Goal: Transaction & Acquisition: Purchase product/service

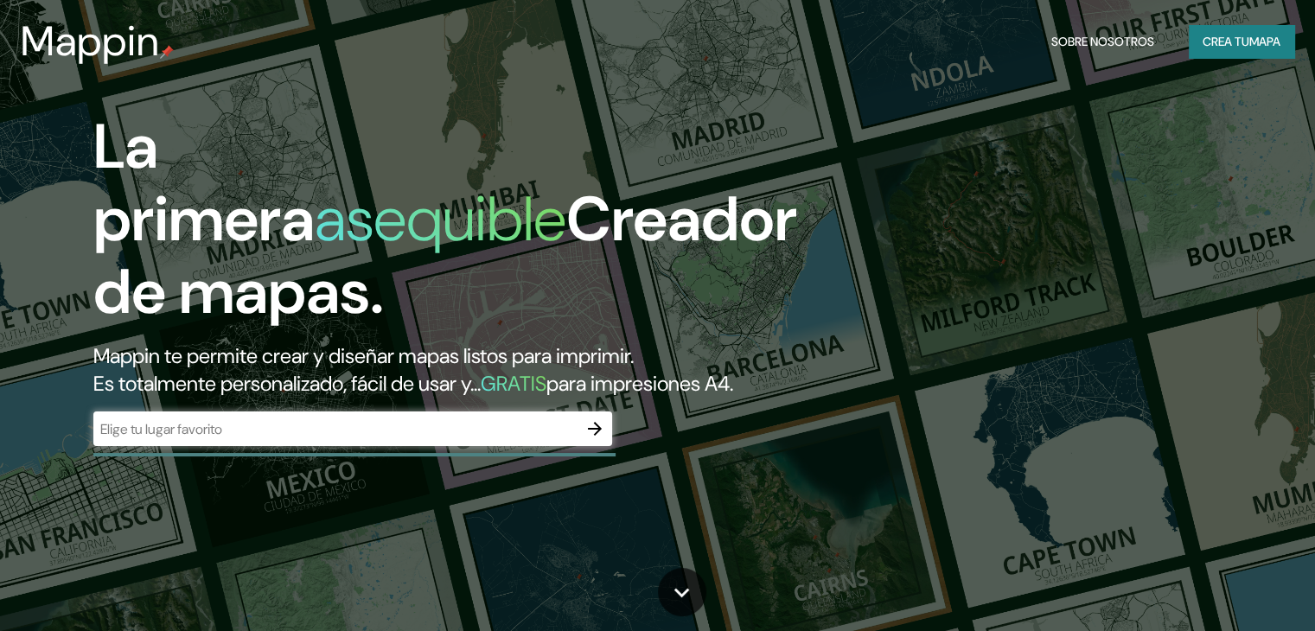
click at [458, 356] on font "Mappin te permite crear y diseñar mapas listos para imprimir." at bounding box center [363, 355] width 540 height 27
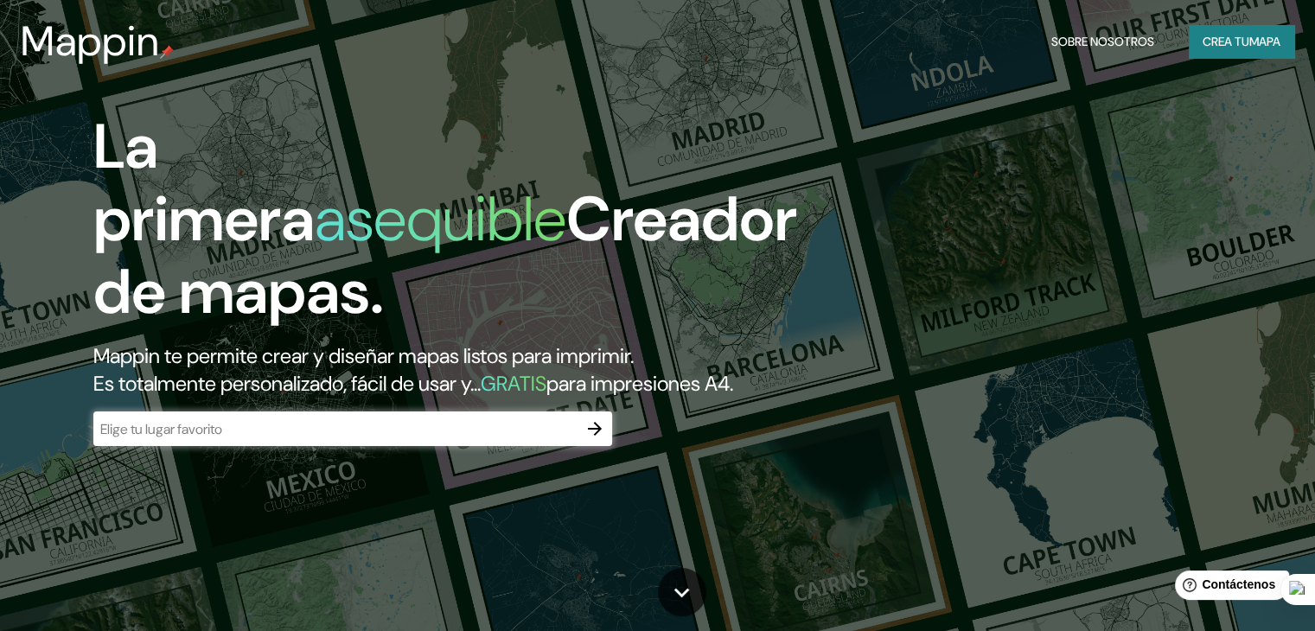
click at [521, 445] on div "​" at bounding box center [352, 428] width 519 height 35
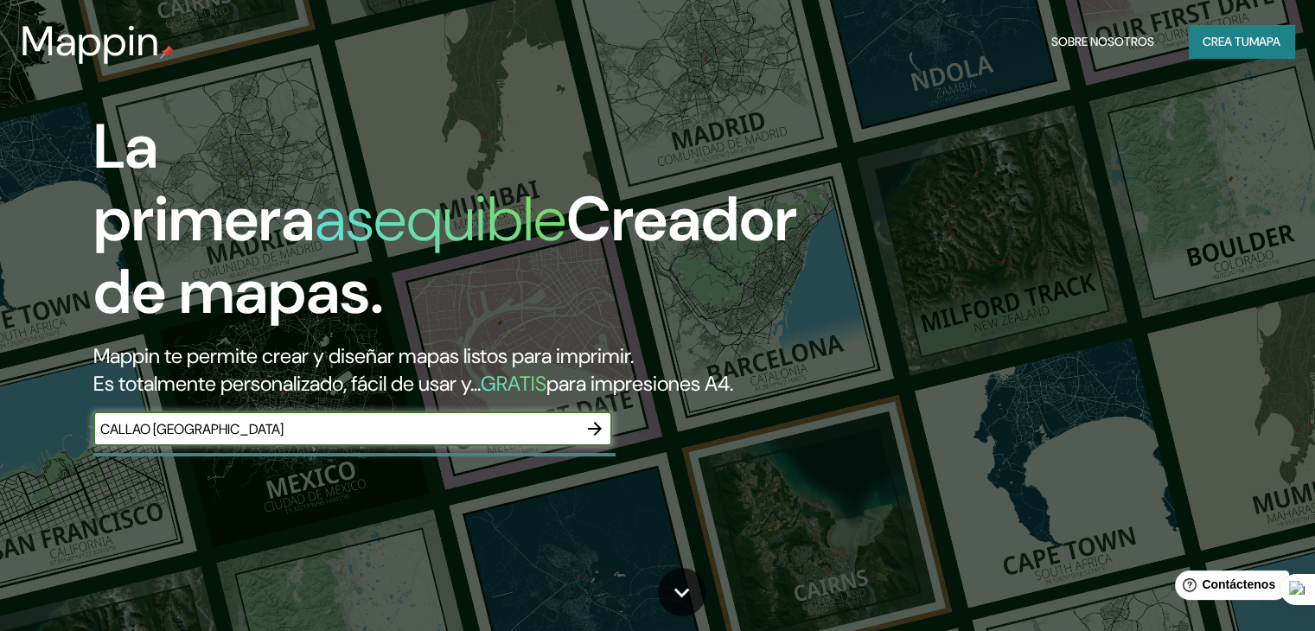
type input "CALLAO [GEOGRAPHIC_DATA]"
click at [366, 439] on input "CALLAO [GEOGRAPHIC_DATA]" at bounding box center [335, 429] width 484 height 20
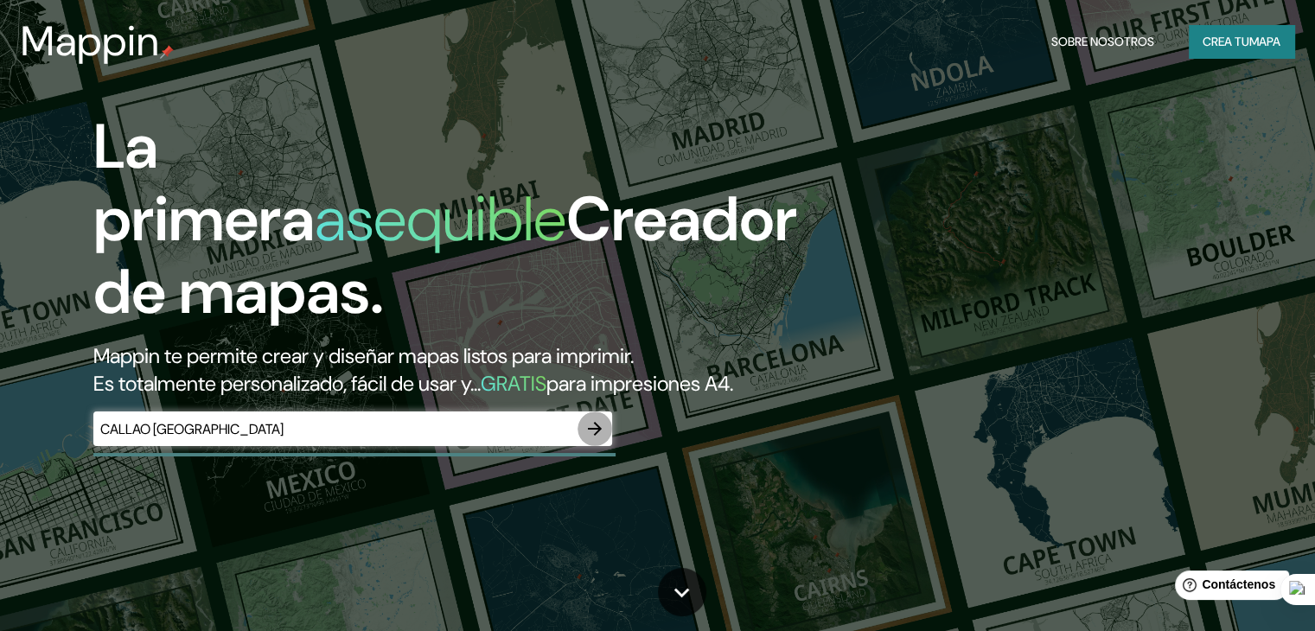
click at [595, 439] on icon "button" at bounding box center [594, 428] width 21 height 21
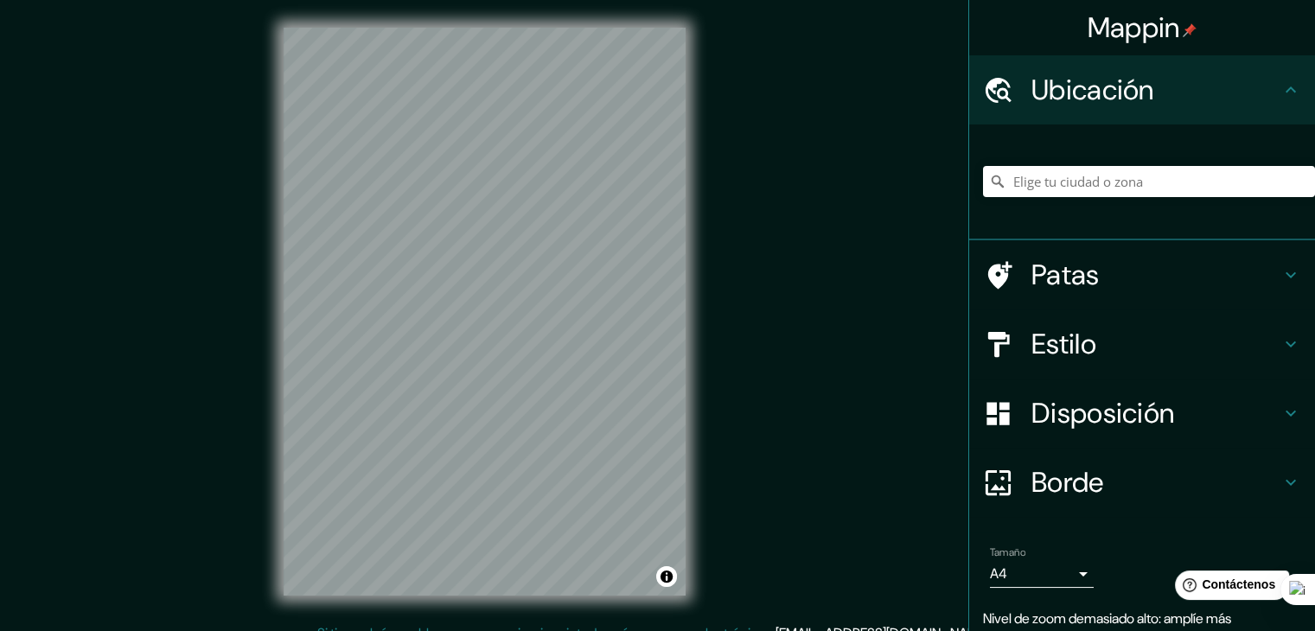
click at [752, 242] on div "Mappin Ubicación Patas Estilo Disposición Borde Elige un borde. Consejo : puede…" at bounding box center [657, 325] width 1315 height 651
click at [1105, 343] on h4 "Estilo" at bounding box center [1155, 344] width 249 height 35
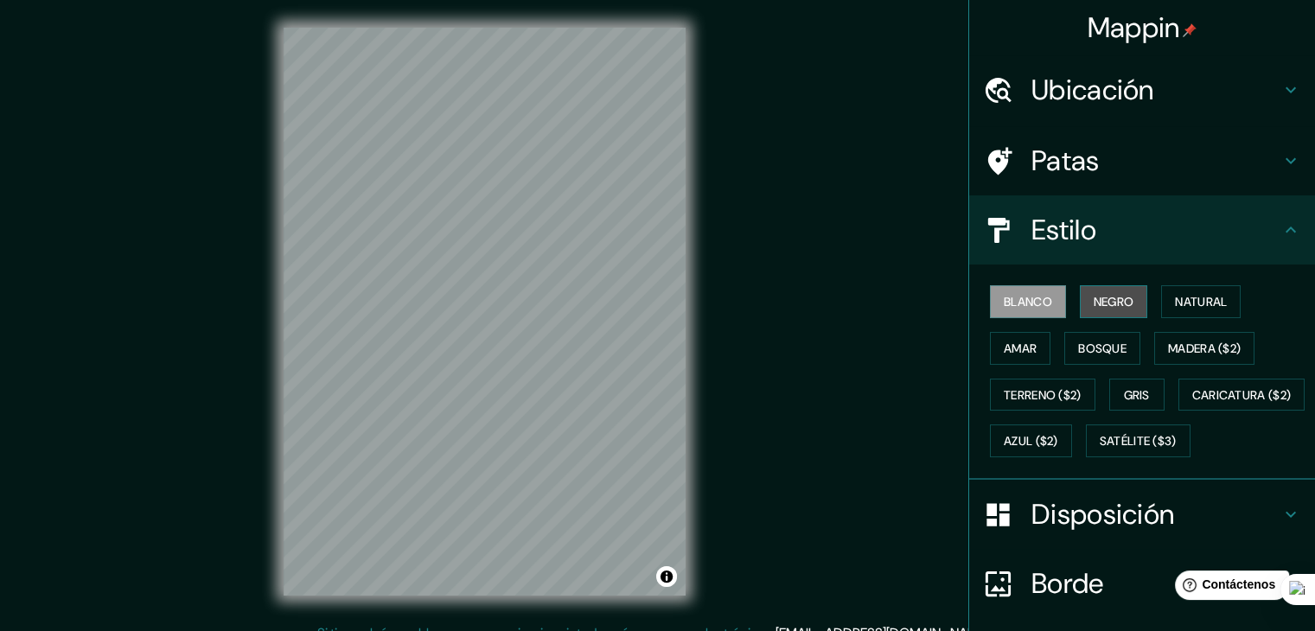
click at [1095, 300] on font "Negro" at bounding box center [1113, 302] width 41 height 16
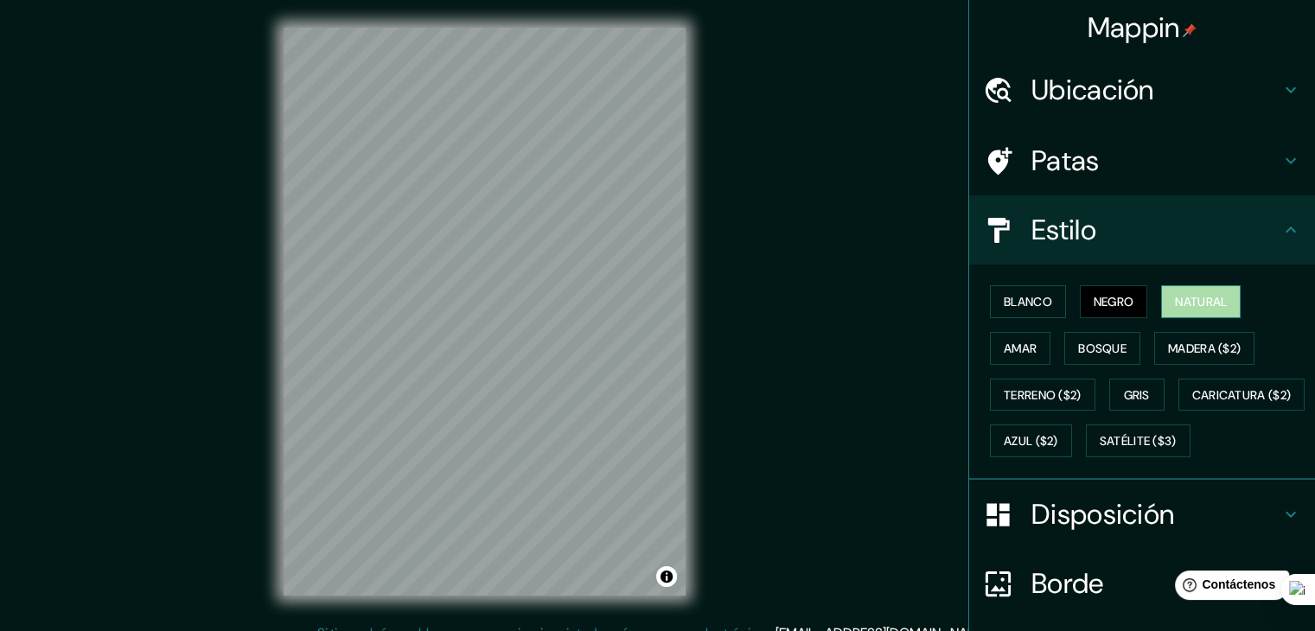
click at [1200, 307] on font "Natural" at bounding box center [1201, 302] width 52 height 16
click at [1021, 349] on font "Amar" at bounding box center [1019, 349] width 33 height 16
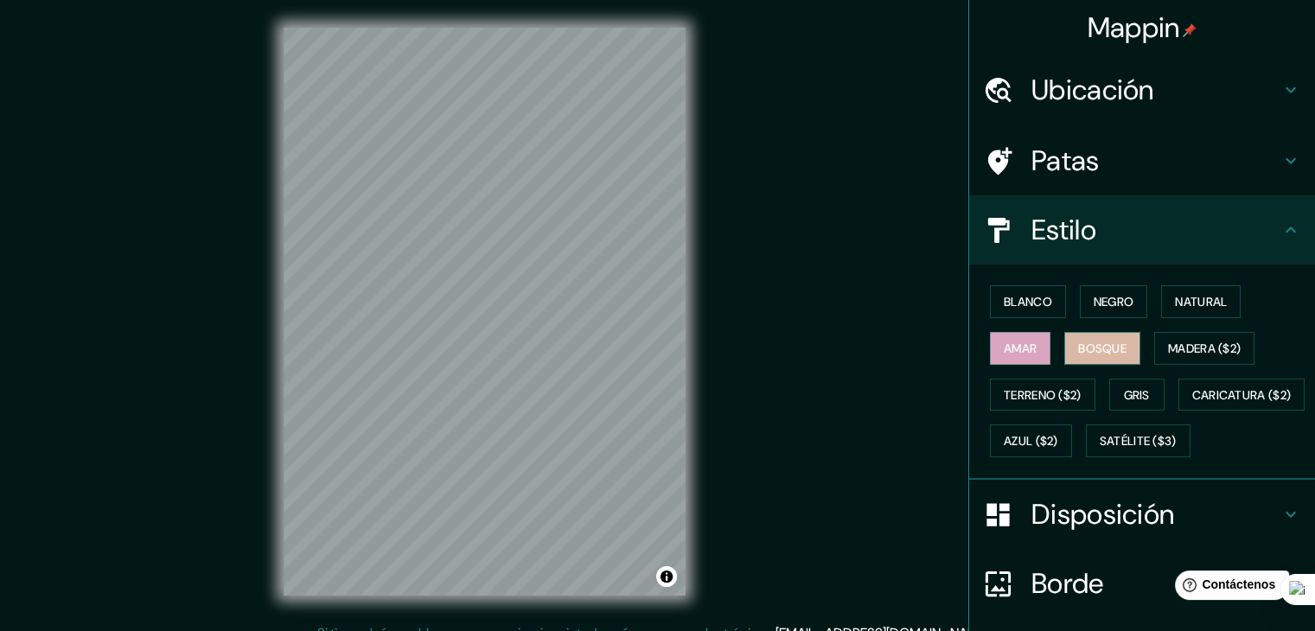
click at [1078, 351] on font "Bosque" at bounding box center [1102, 349] width 48 height 16
click at [1168, 349] on font "Madera ($2)" at bounding box center [1204, 349] width 73 height 16
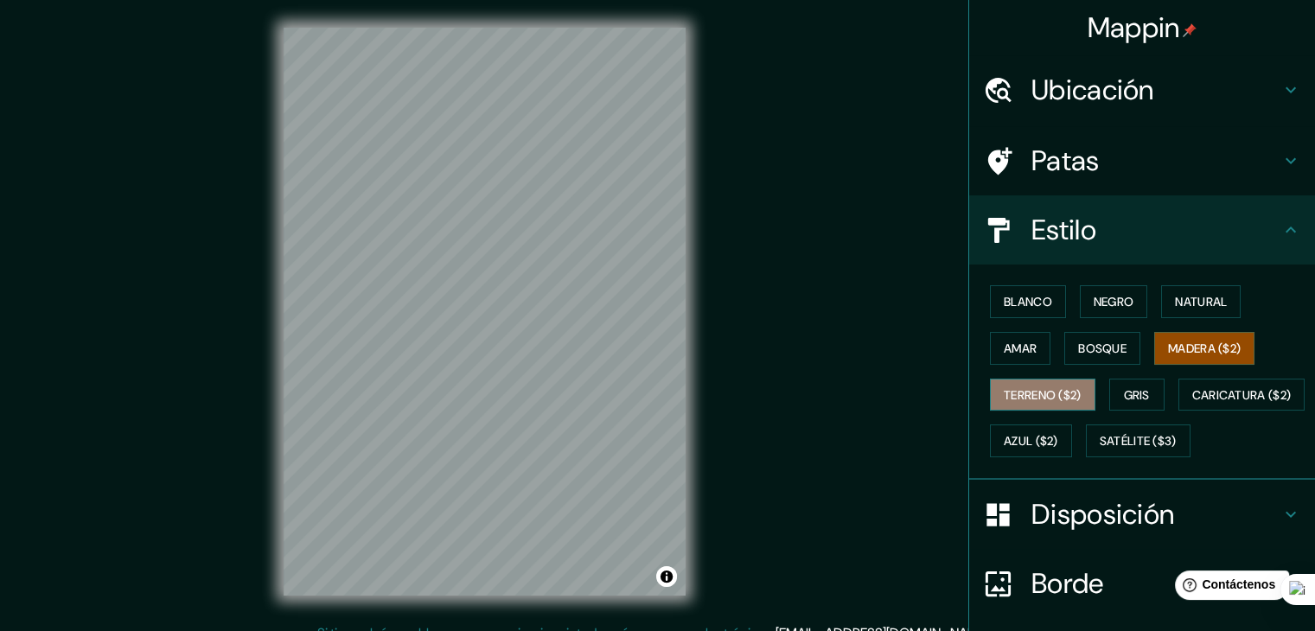
click at [1022, 392] on font "Terreno ($2)" at bounding box center [1042, 395] width 78 height 16
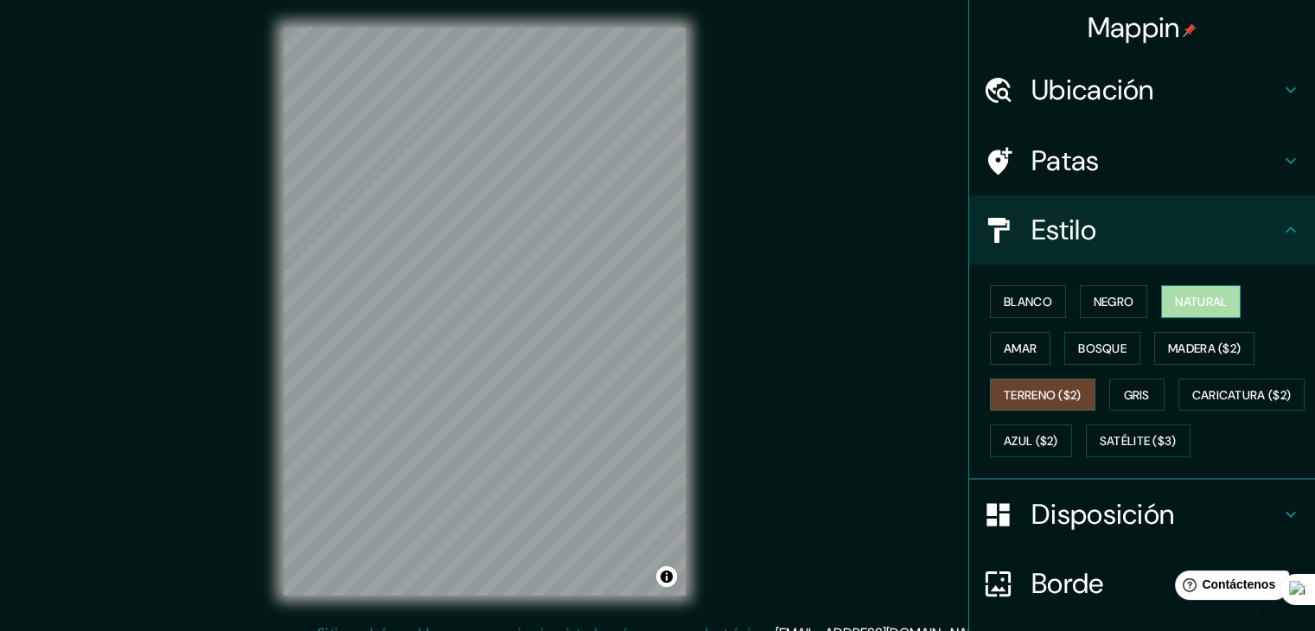
click at [1162, 298] on button "Natural" at bounding box center [1201, 301] width 80 height 33
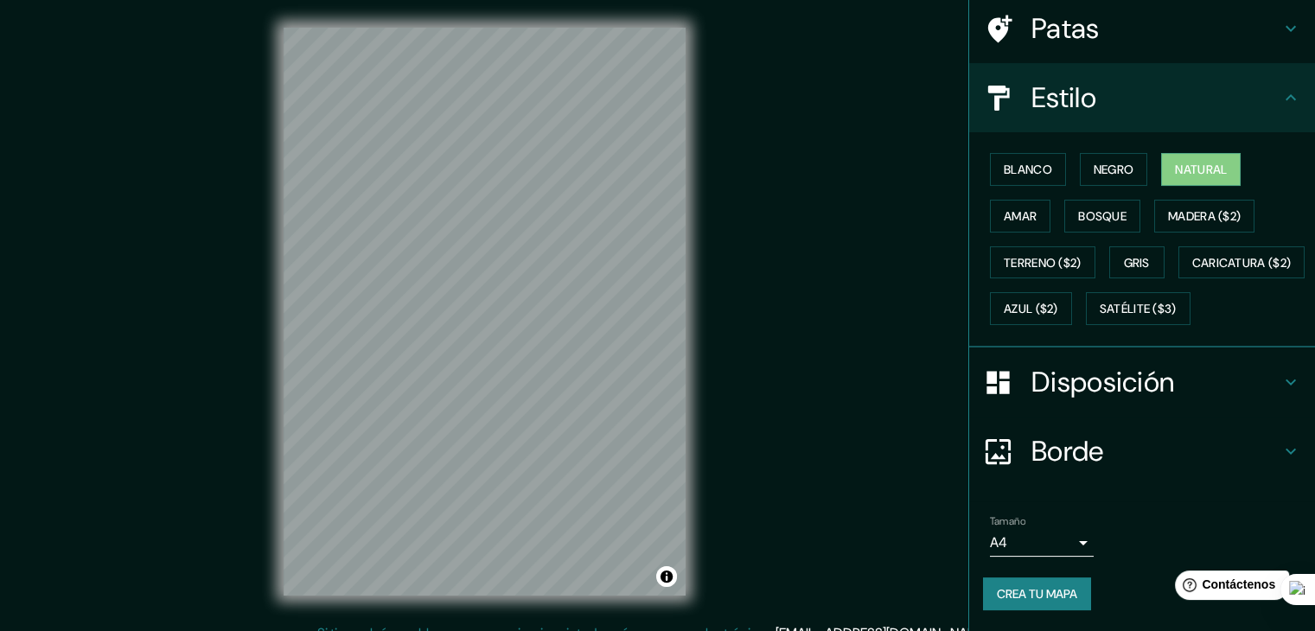
scroll to position [173, 0]
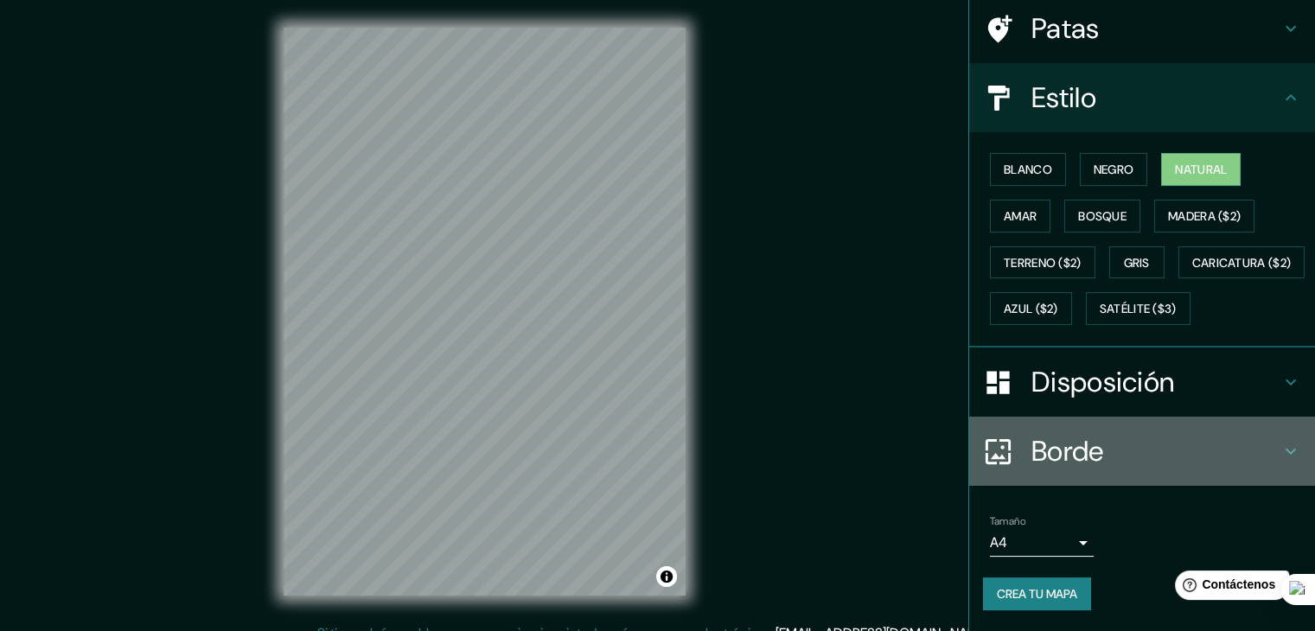
click at [1075, 451] on font "Borde" at bounding box center [1067, 451] width 73 height 36
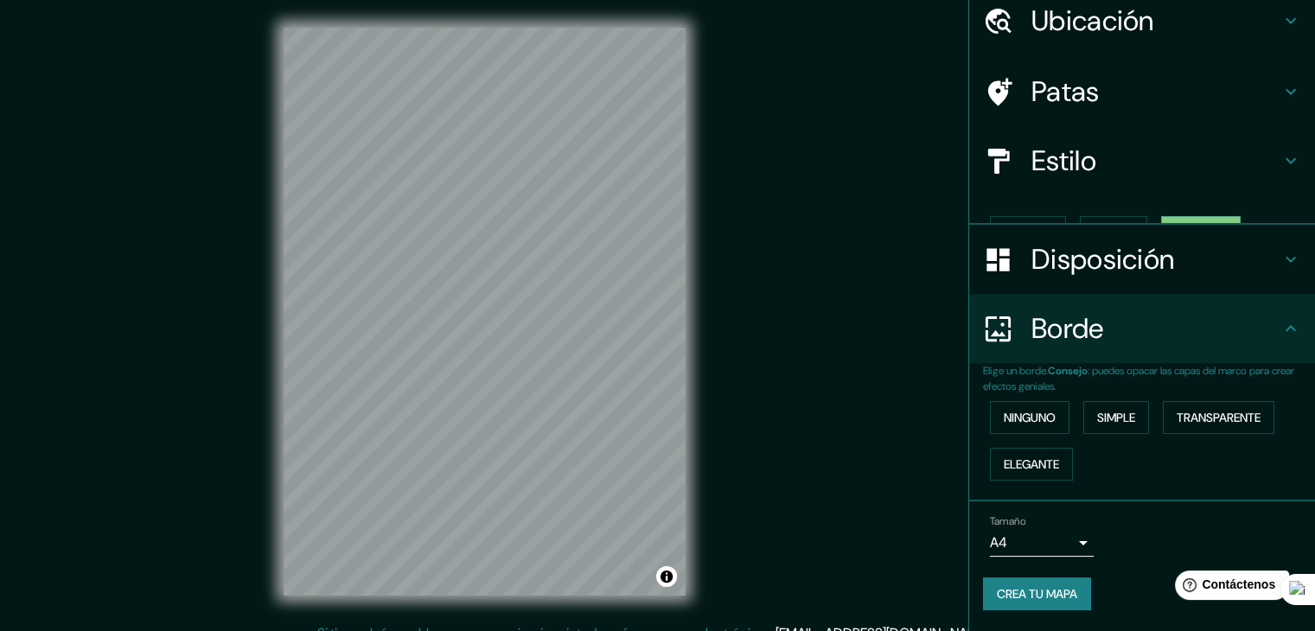
scroll to position [39, 0]
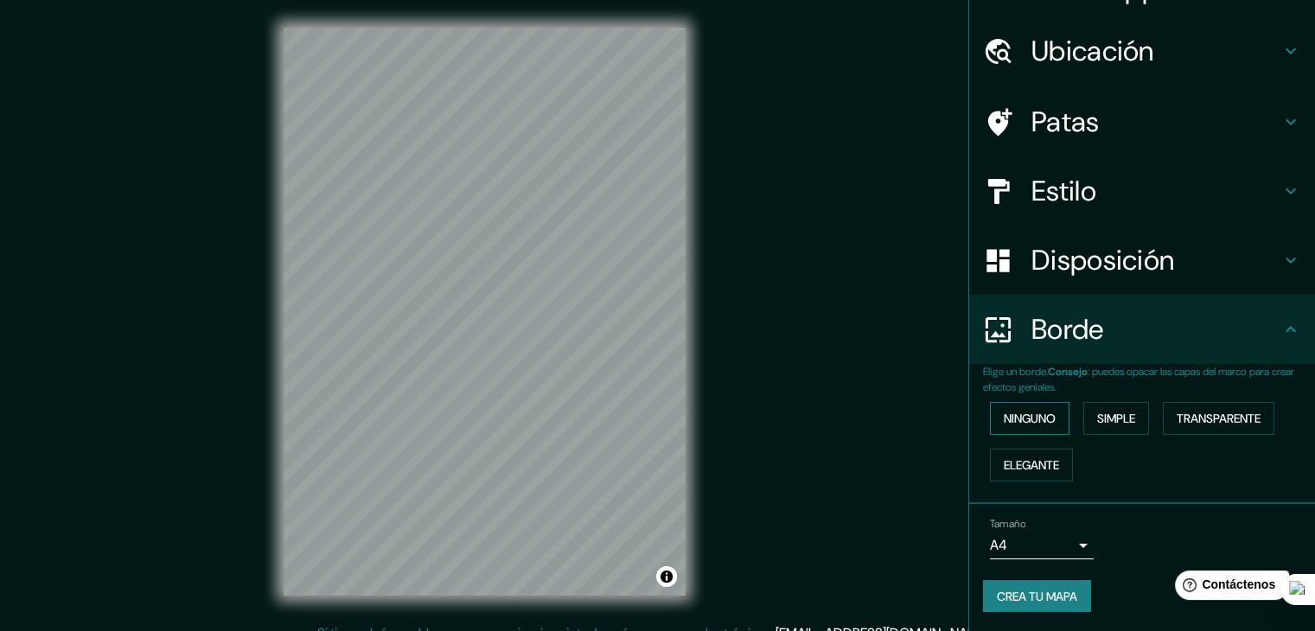
click at [1015, 418] on font "Ninguno" at bounding box center [1029, 419] width 52 height 16
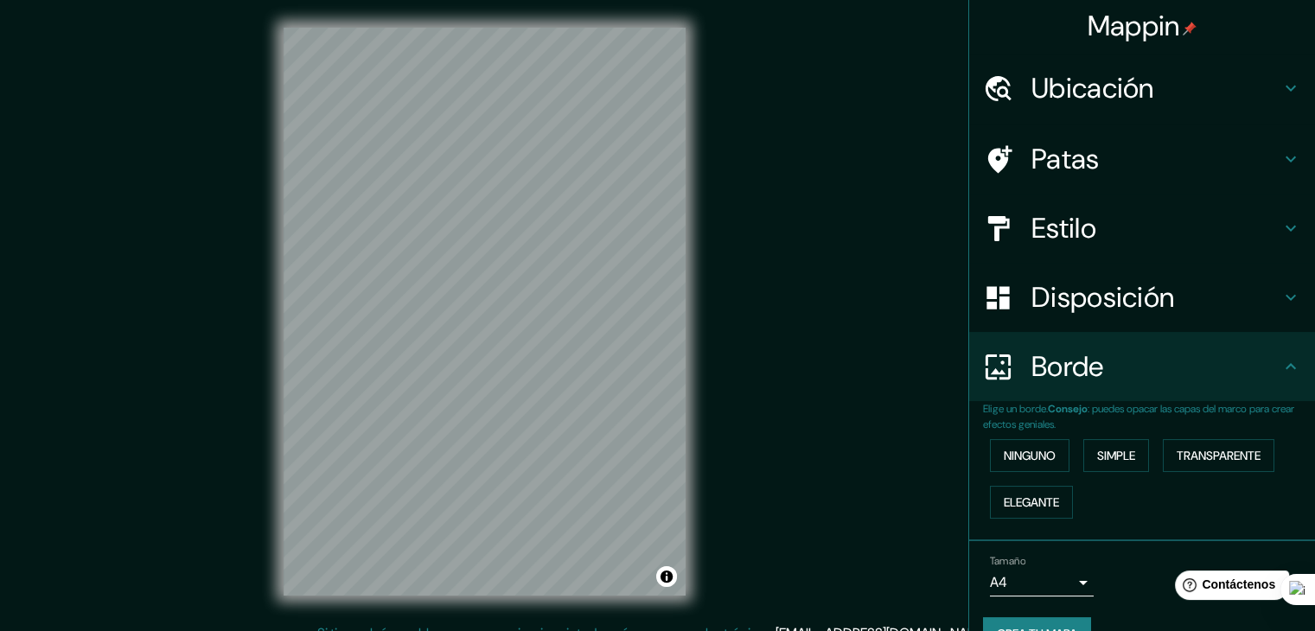
scroll to position [0, 0]
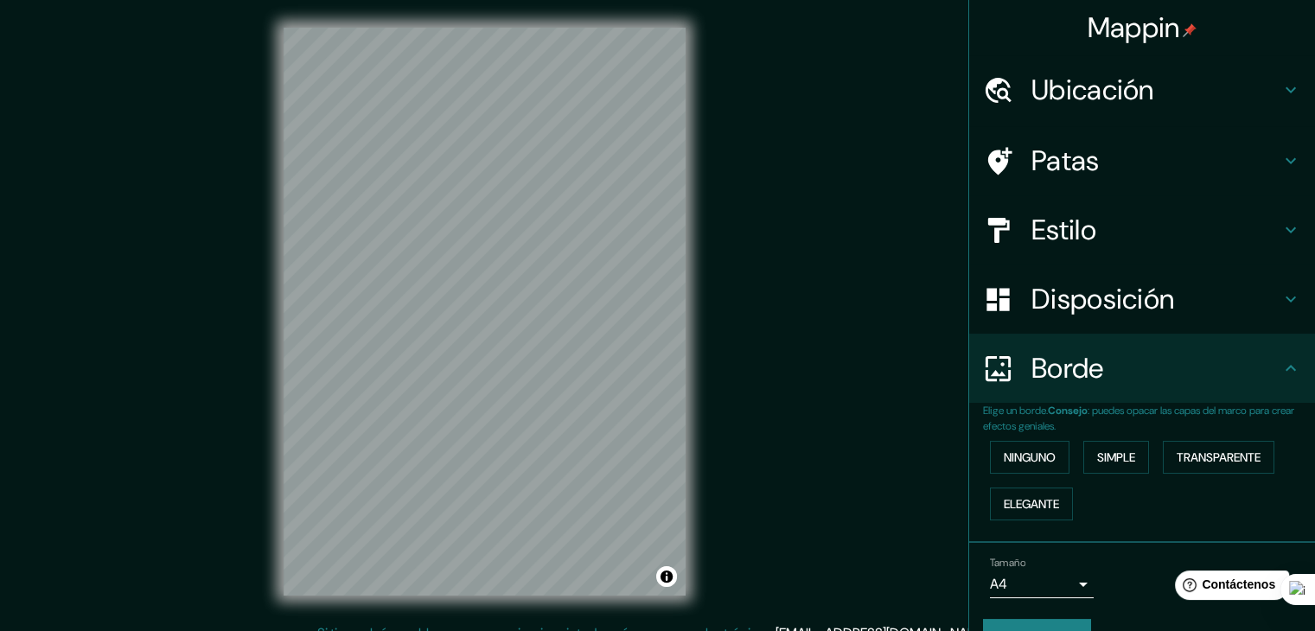
click at [1107, 136] on div "Patas" at bounding box center [1142, 160] width 346 height 69
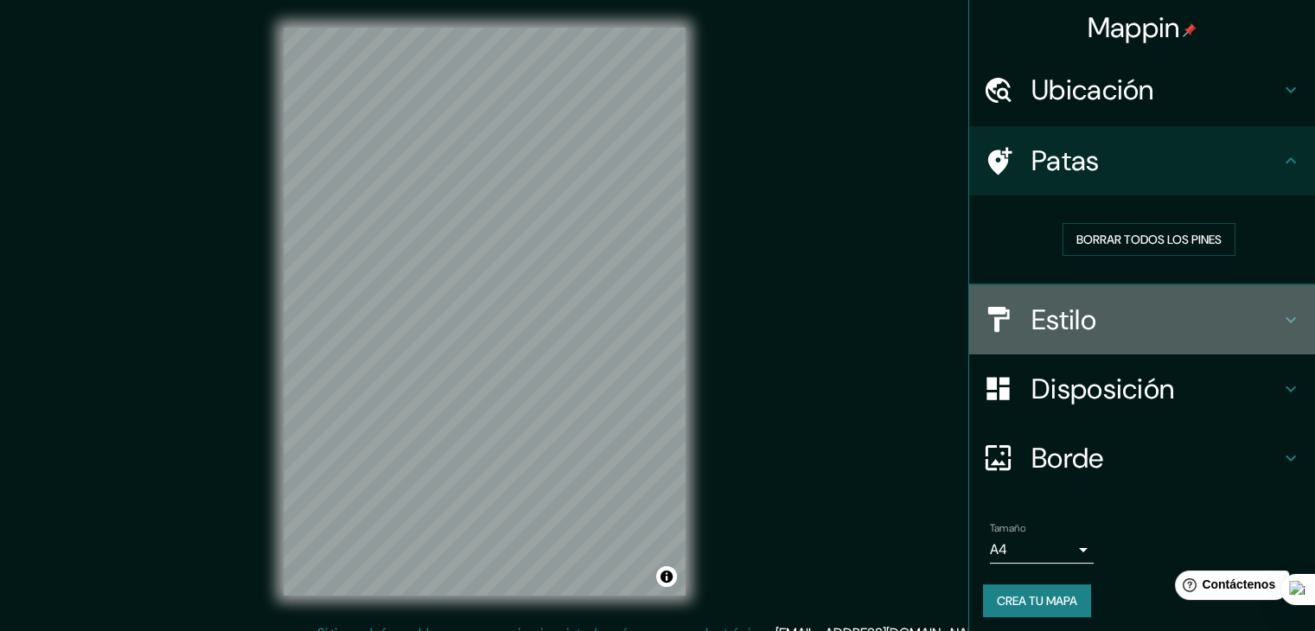
click at [1092, 315] on h4 "Estilo" at bounding box center [1155, 319] width 249 height 35
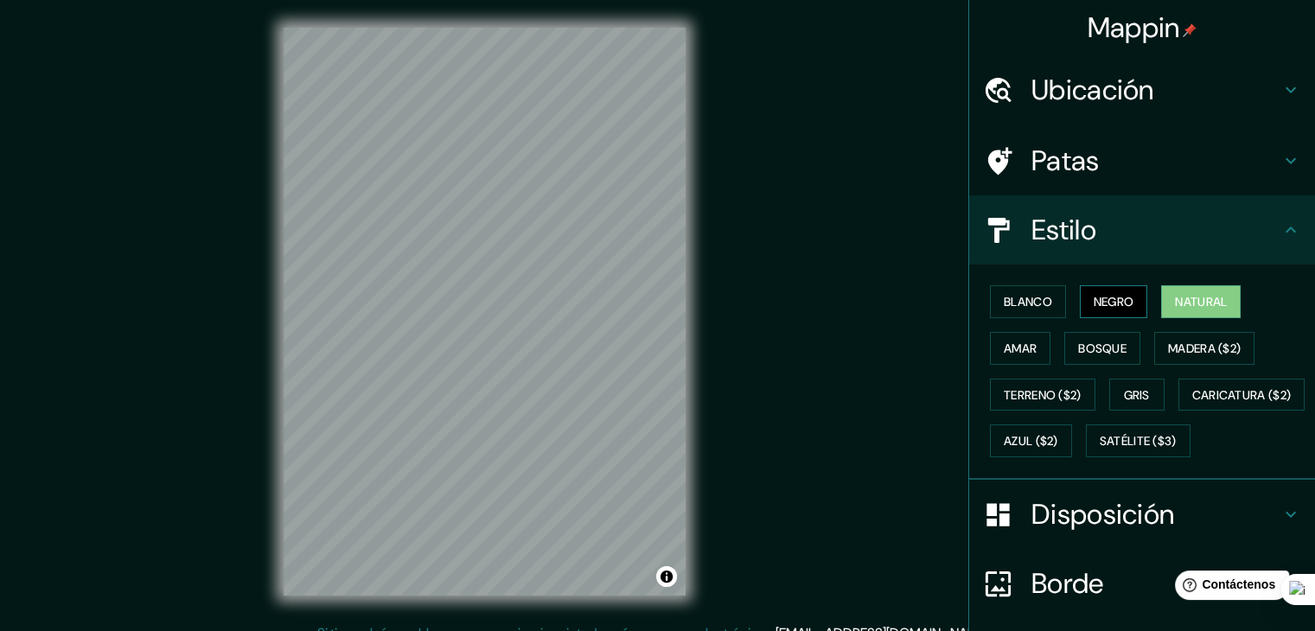
click at [1097, 304] on font "Negro" at bounding box center [1113, 302] width 41 height 16
click at [1015, 298] on font "Blanco" at bounding box center [1027, 302] width 48 height 16
click at [1190, 294] on font "Natural" at bounding box center [1201, 302] width 52 height 16
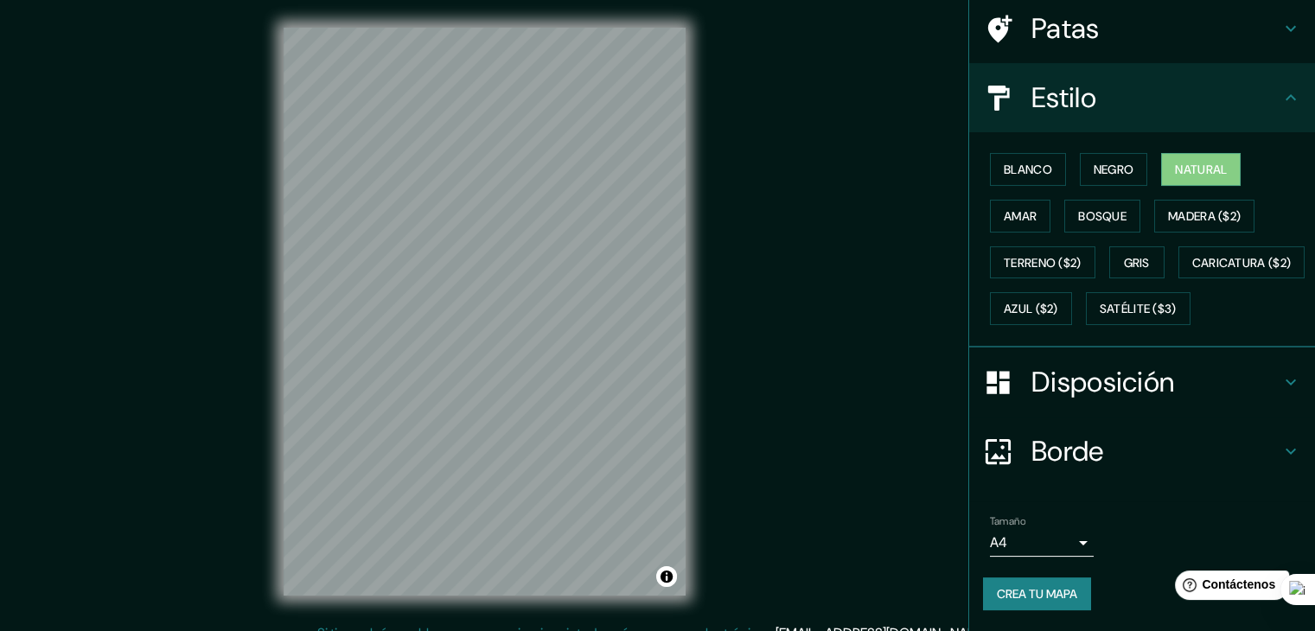
scroll to position [175, 0]
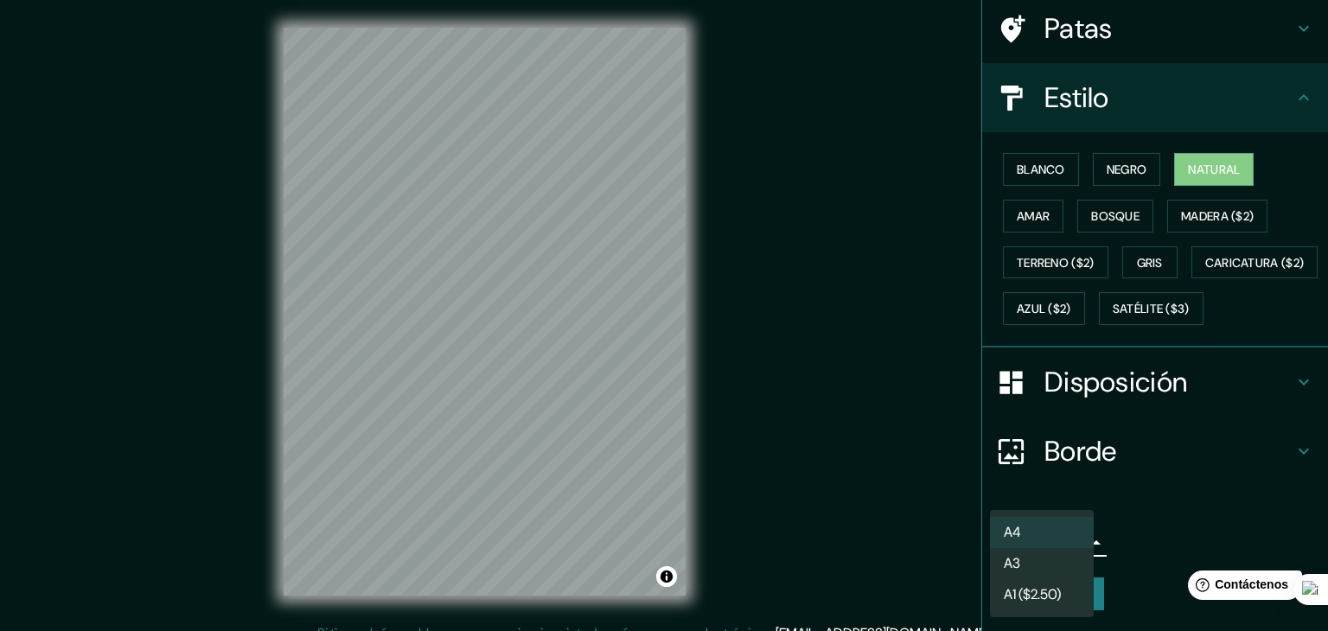
click at [1061, 532] on body "Mappin Ubicación Patas Estilo Blanco Negro Natural [PERSON_NAME] ($2) Terreno (…" at bounding box center [664, 315] width 1328 height 631
click at [1140, 534] on div at bounding box center [664, 315] width 1328 height 631
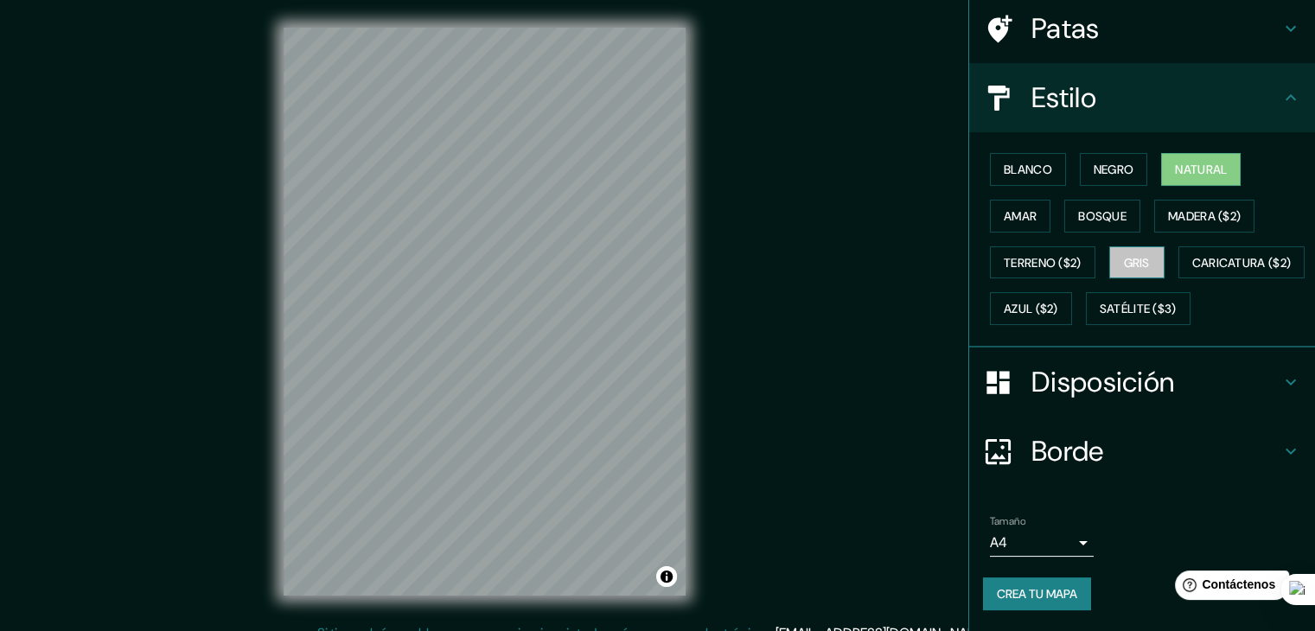
click at [1124, 255] on font "Gris" at bounding box center [1137, 263] width 26 height 16
click at [1194, 162] on font "Natural" at bounding box center [1201, 170] width 52 height 16
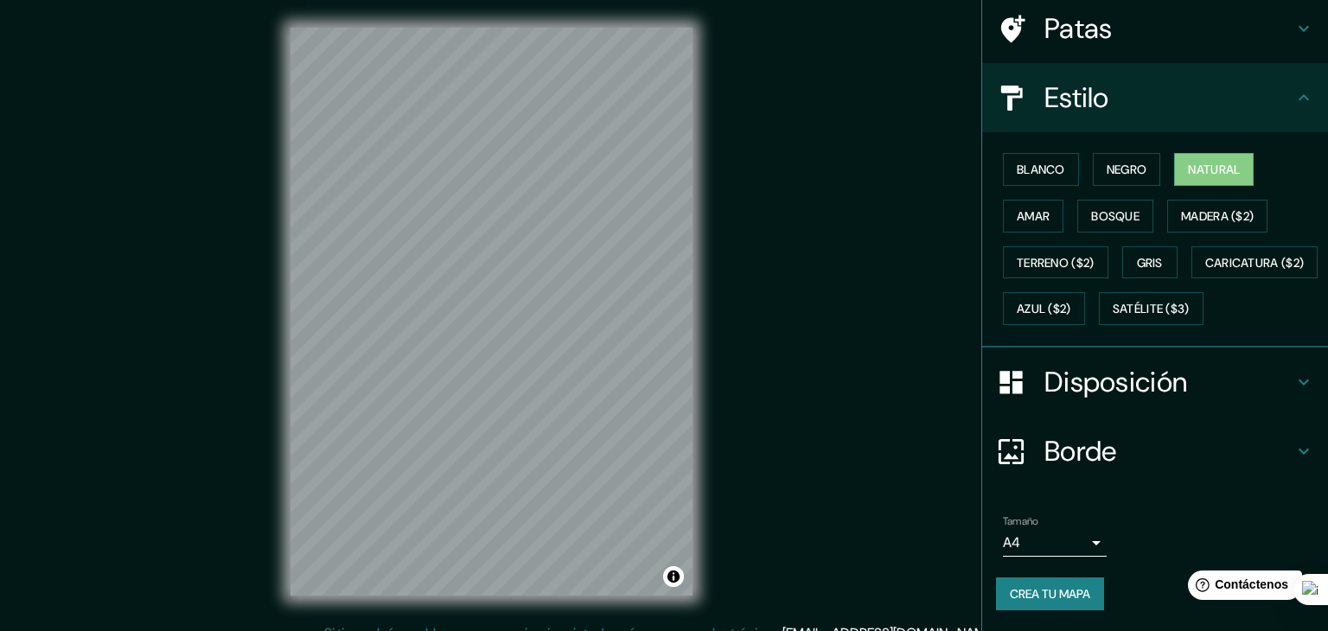
click at [1050, 540] on body "Mappin Ubicación Patas Estilo Blanco Negro Natural [PERSON_NAME] ($2) Terreno (…" at bounding box center [664, 315] width 1328 height 631
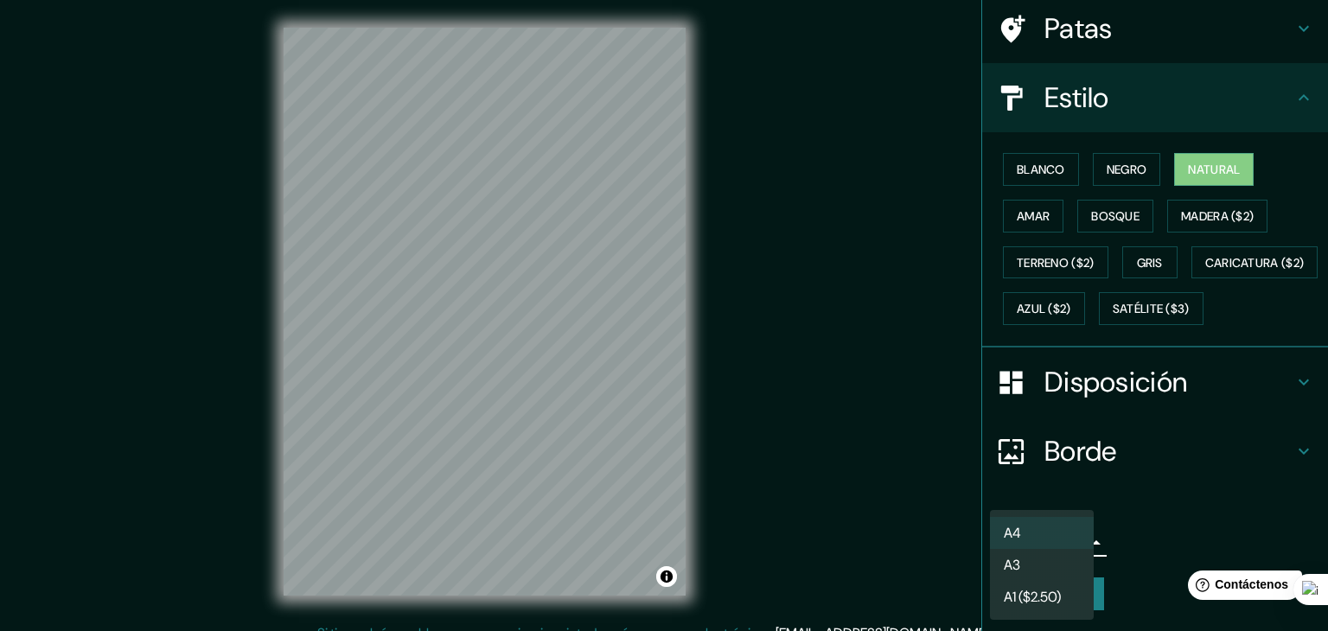
click at [1202, 501] on div at bounding box center [664, 315] width 1328 height 631
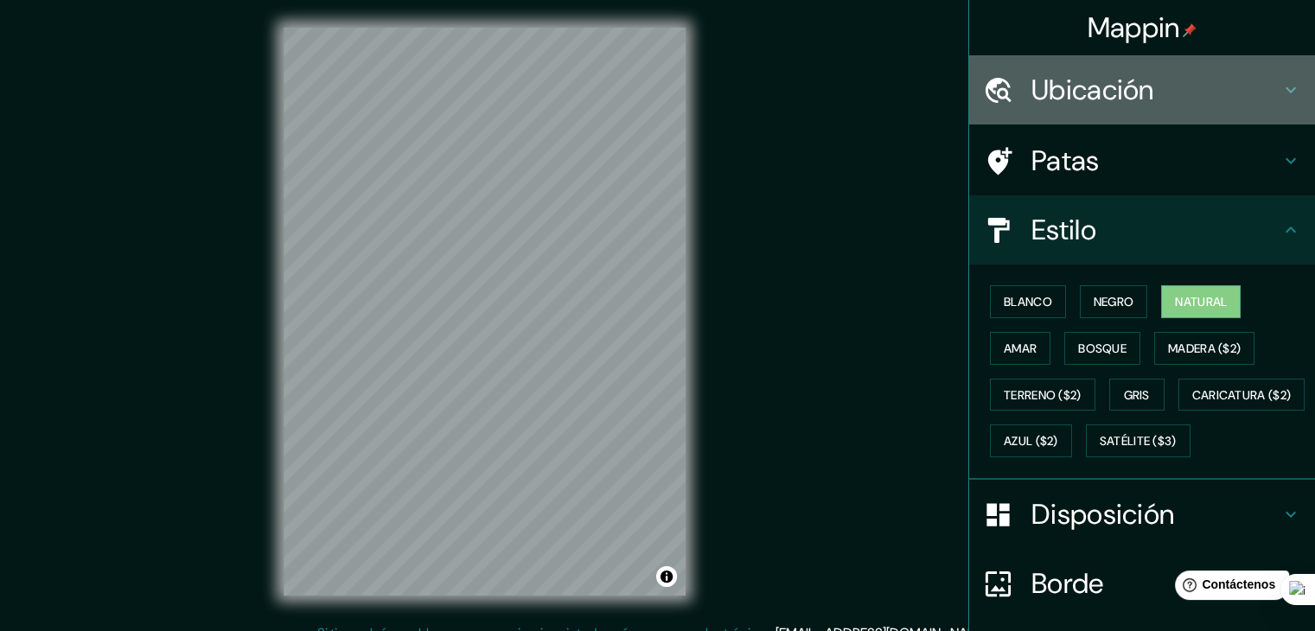
click at [1105, 99] on font "Ubicación" at bounding box center [1092, 90] width 123 height 36
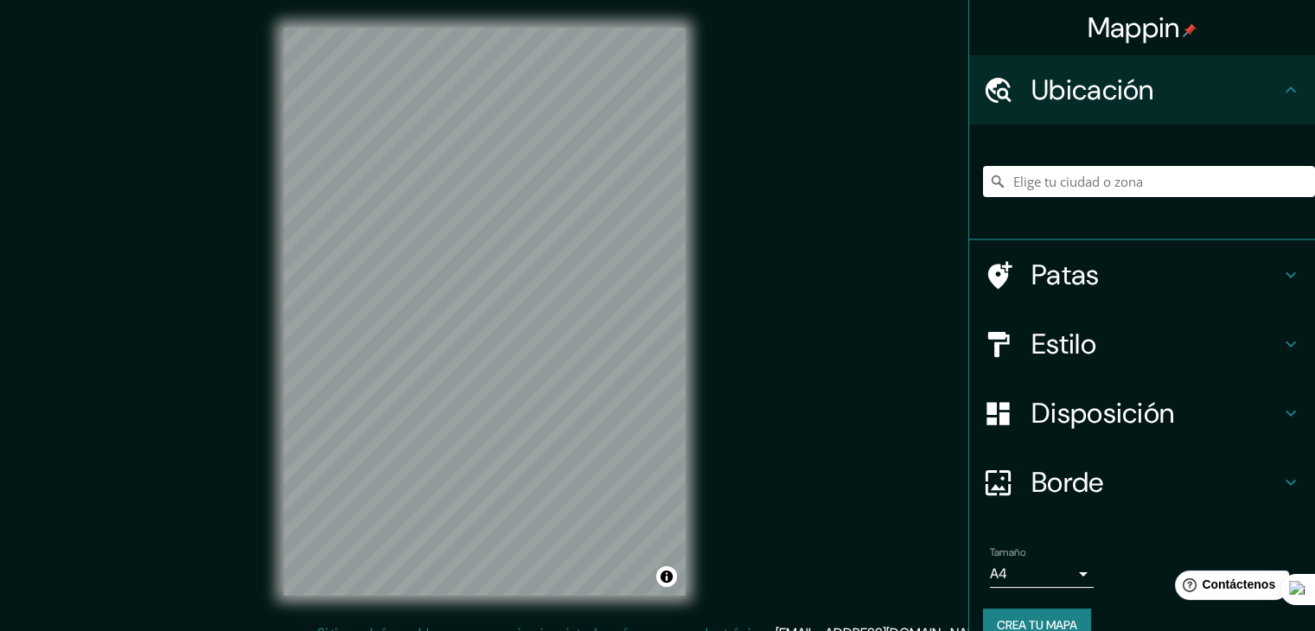
click at [1188, 83] on h4 "Ubicación" at bounding box center [1155, 90] width 249 height 35
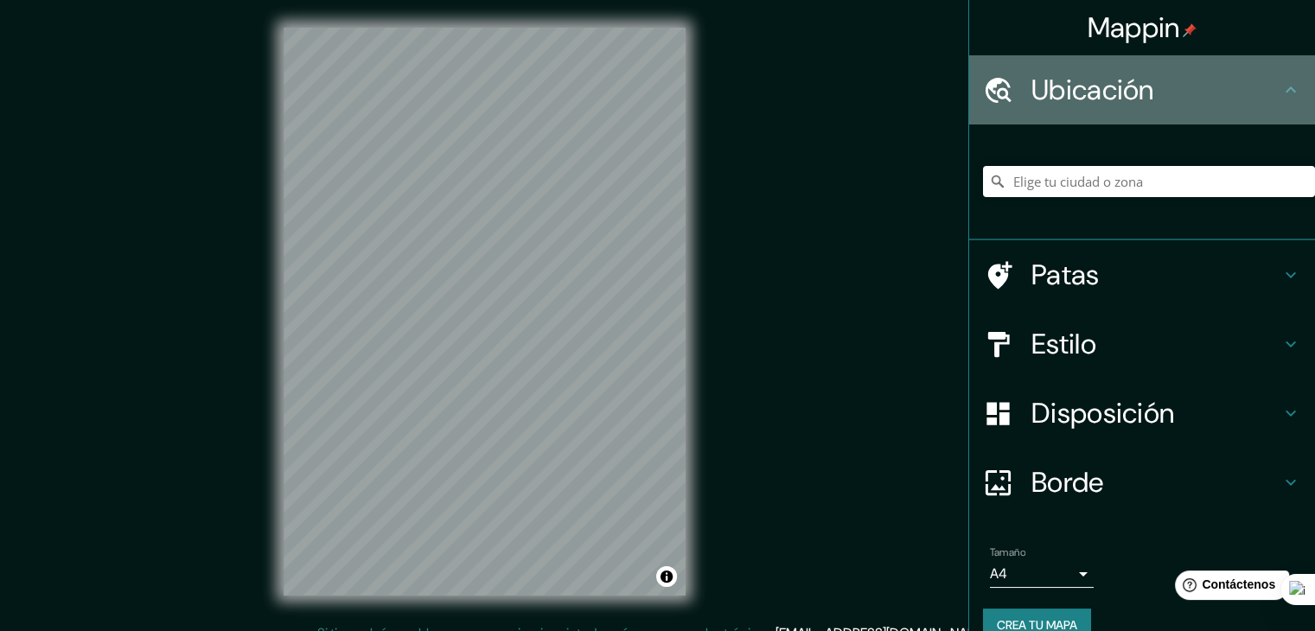
click at [1280, 96] on icon at bounding box center [1290, 90] width 21 height 21
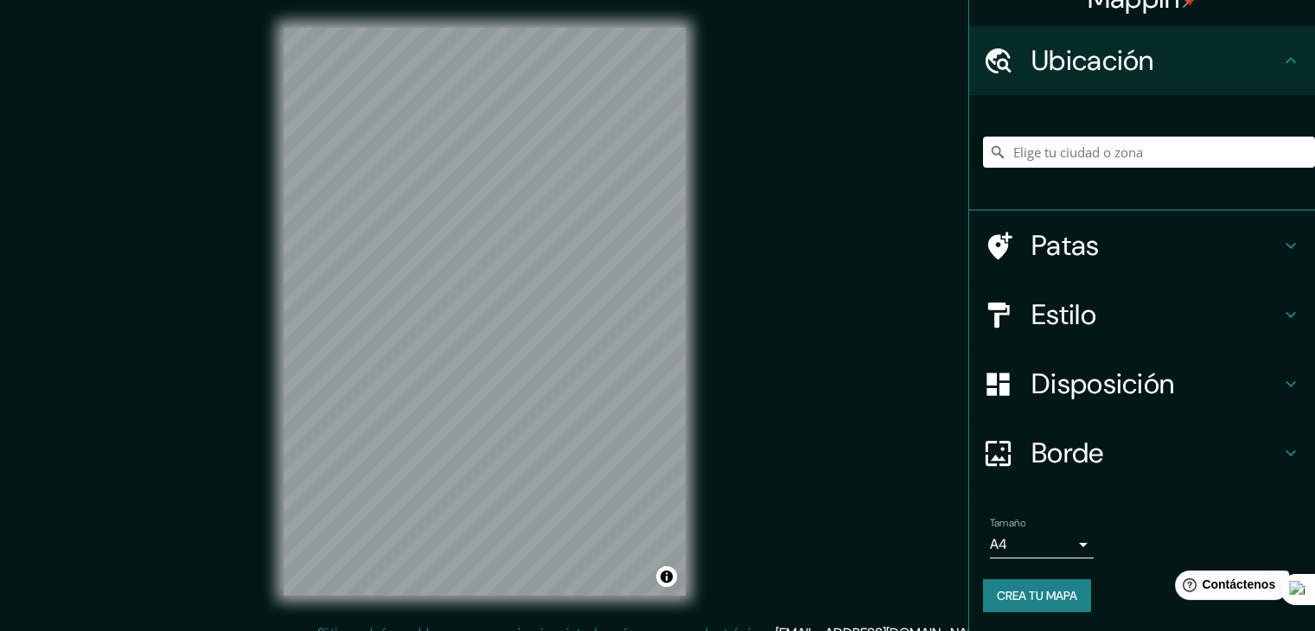
scroll to position [30, 0]
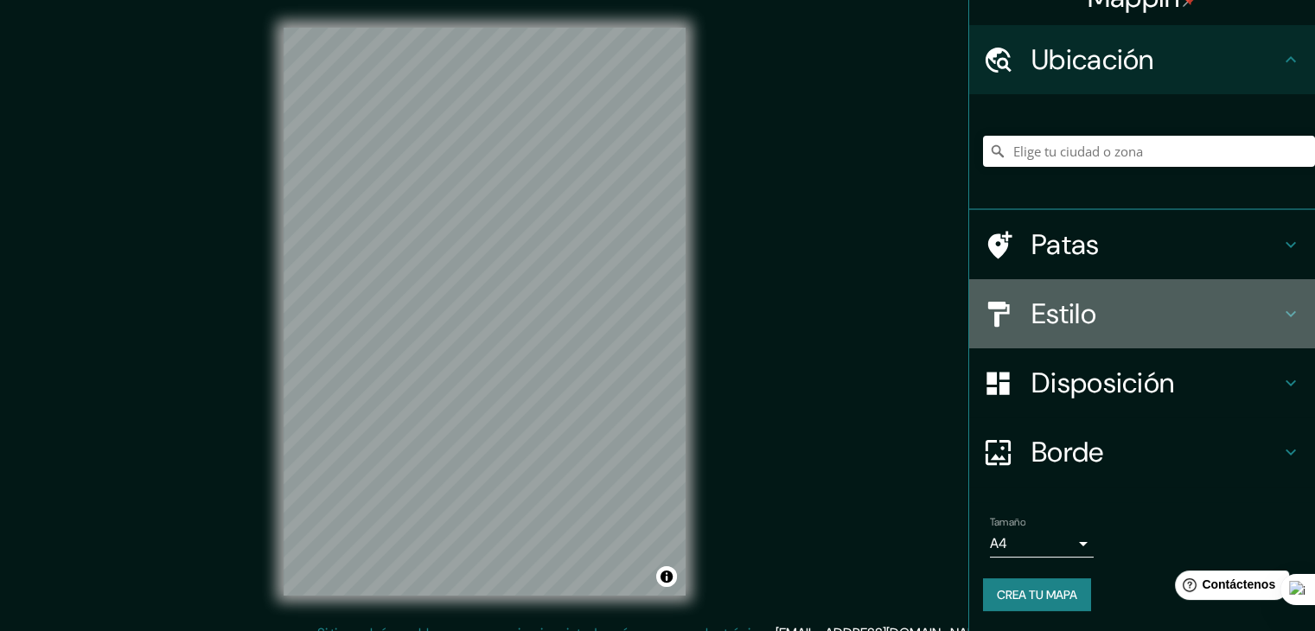
click at [1127, 303] on h4 "Estilo" at bounding box center [1155, 313] width 249 height 35
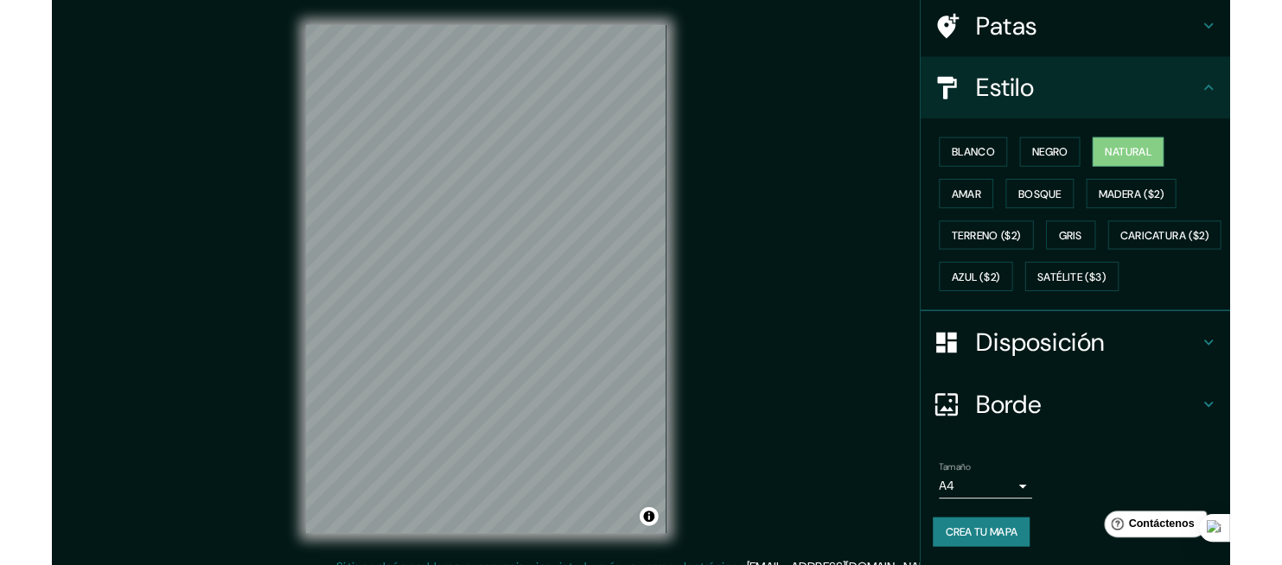
scroll to position [175, 0]
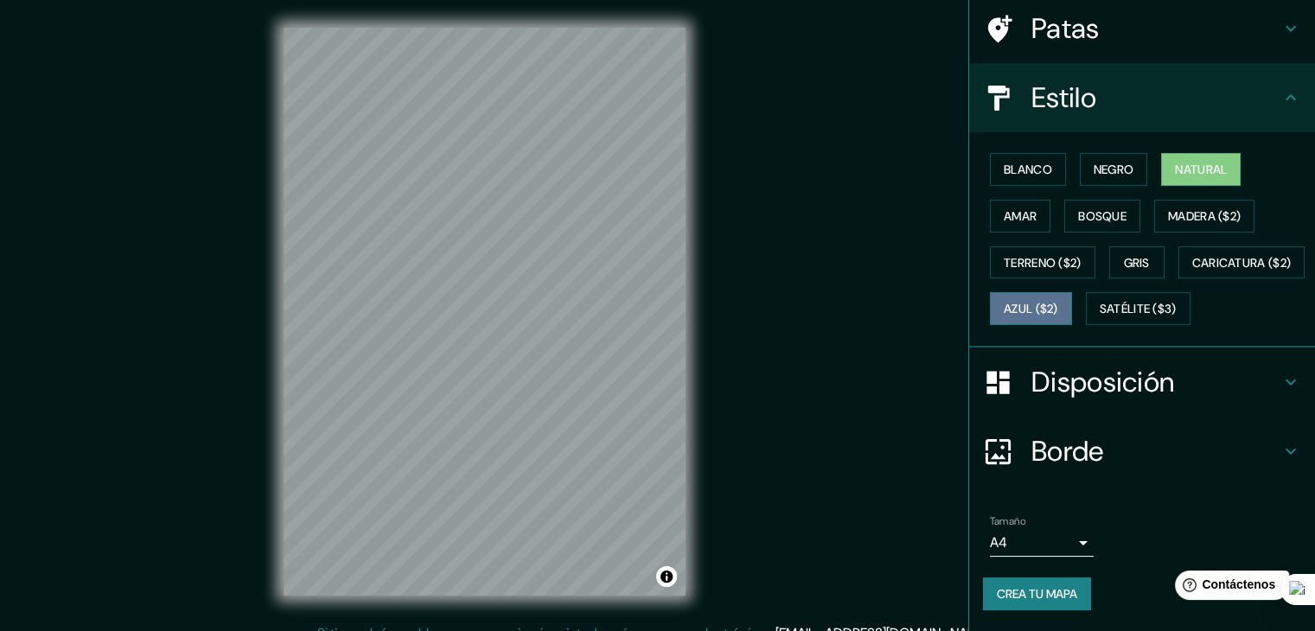
click at [1058, 302] on font "Azul ($2)" at bounding box center [1030, 310] width 54 height 16
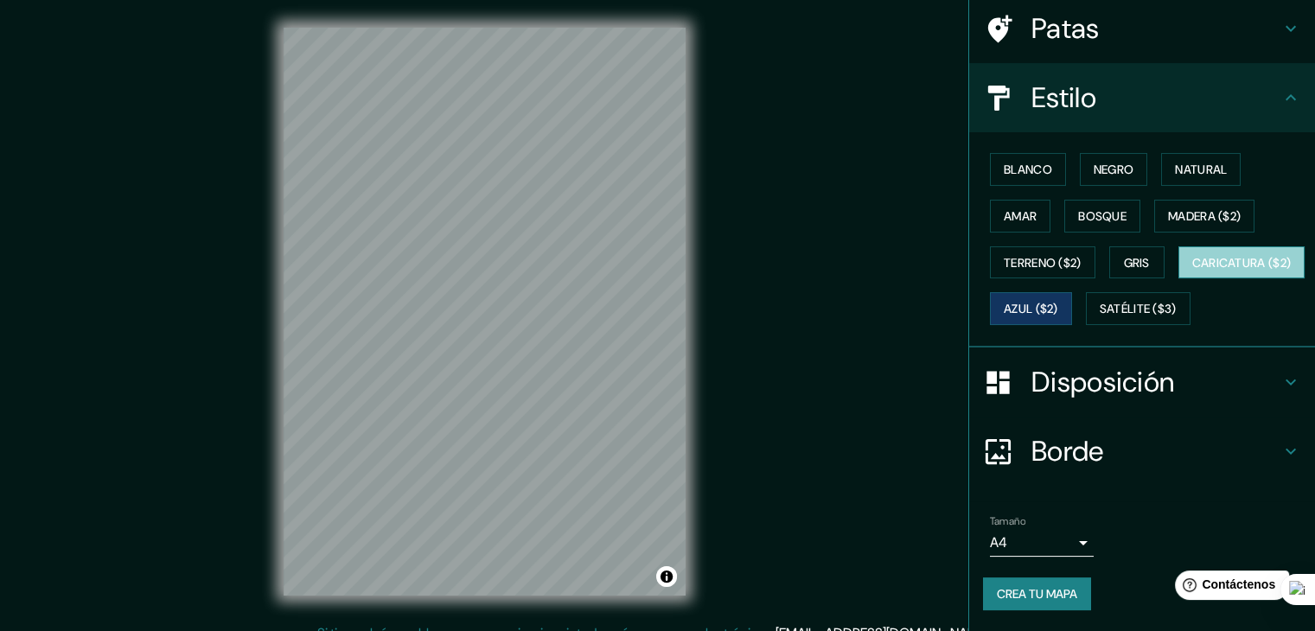
click at [1192, 264] on font "Caricatura ($2)" at bounding box center [1241, 263] width 99 height 16
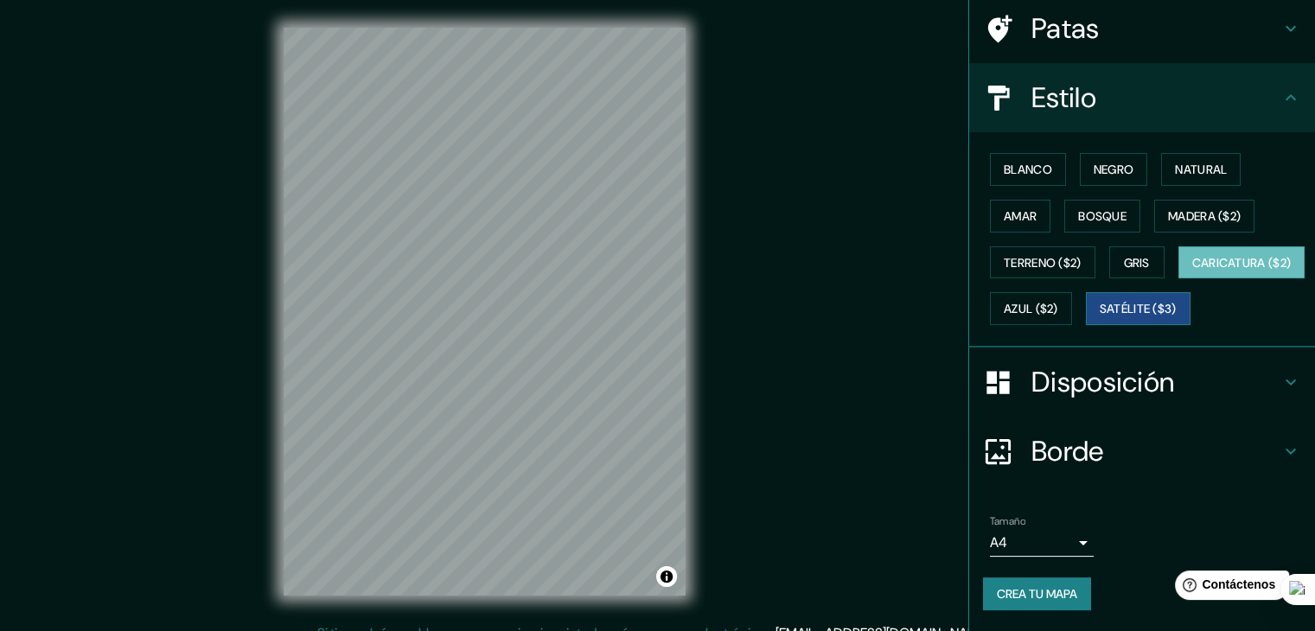
click at [1099, 307] on font "Satélite ($3)" at bounding box center [1137, 310] width 77 height 16
click at [1192, 262] on font "Caricatura ($2)" at bounding box center [1241, 263] width 99 height 16
click at [1099, 313] on font "Satélite ($3)" at bounding box center [1137, 310] width 77 height 16
click at [1015, 208] on font "Amar" at bounding box center [1019, 216] width 33 height 16
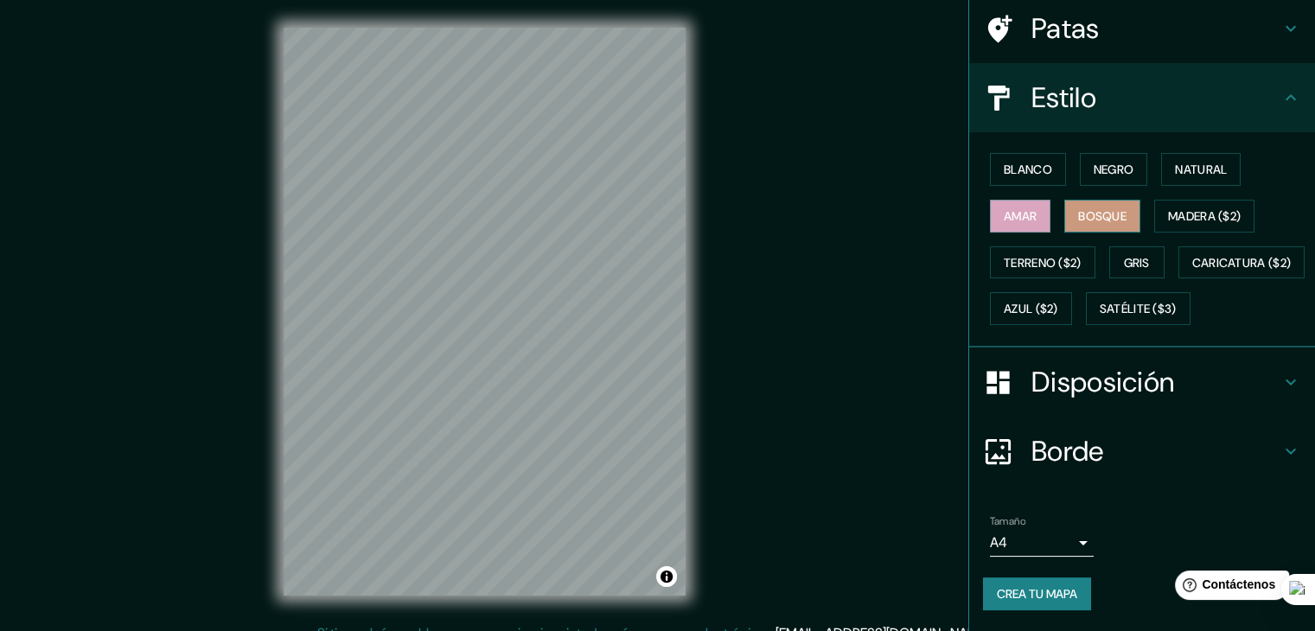
click at [1081, 208] on font "Bosque" at bounding box center [1102, 216] width 48 height 16
click at [1187, 205] on font "Madera ($2)" at bounding box center [1204, 216] width 73 height 22
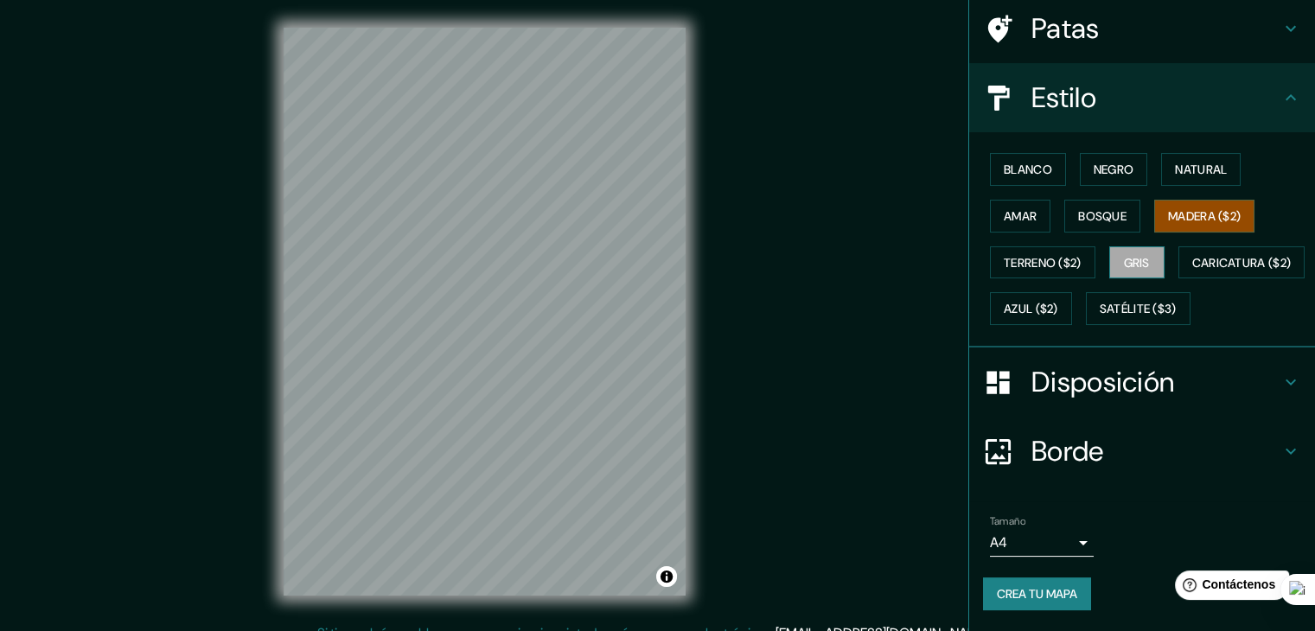
click at [1134, 255] on font "Gris" at bounding box center [1137, 263] width 26 height 16
click at [1058, 302] on font "Azul ($2)" at bounding box center [1030, 310] width 54 height 16
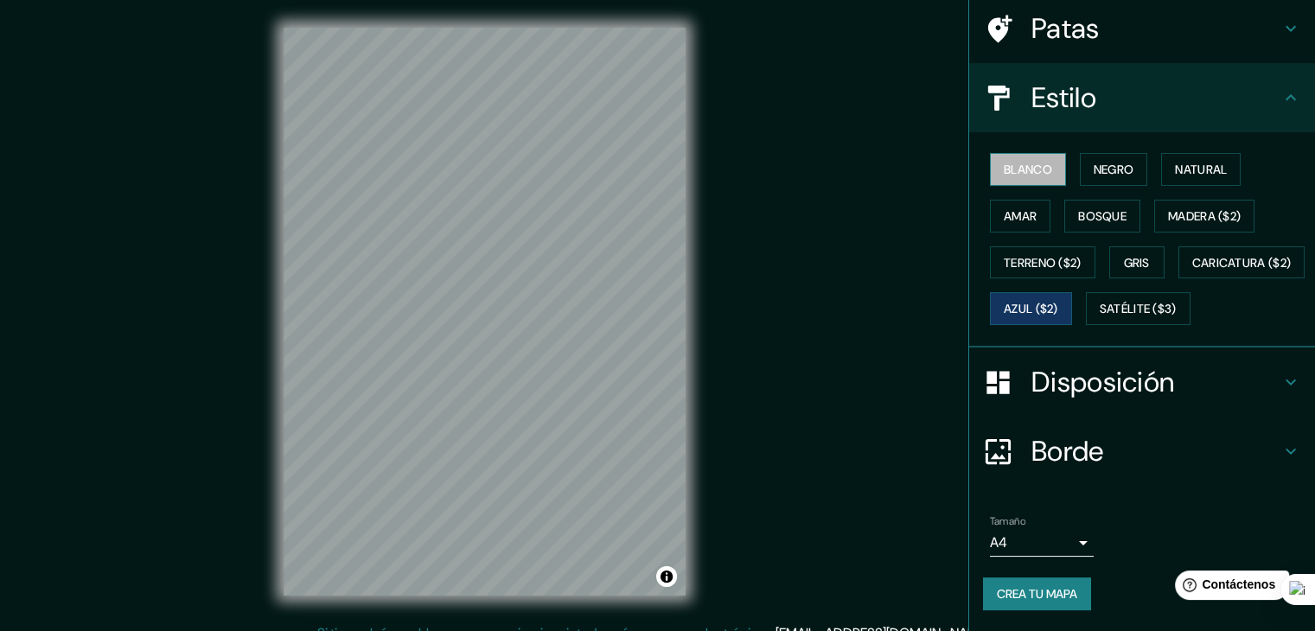
click at [1038, 162] on font "Blanco" at bounding box center [1027, 170] width 48 height 16
click at [1106, 162] on font "Negro" at bounding box center [1113, 170] width 41 height 16
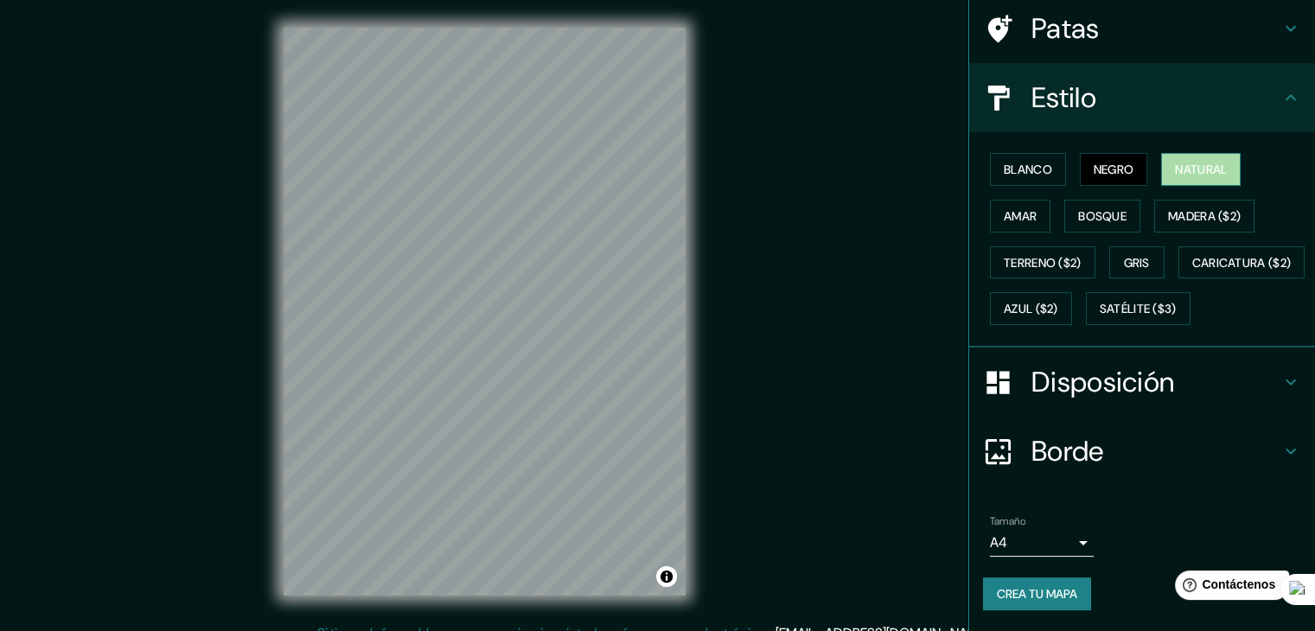
click at [1218, 162] on font "Natural" at bounding box center [1201, 170] width 52 height 16
click at [1058, 302] on font "Azul ($2)" at bounding box center [1030, 310] width 54 height 16
click at [804, 272] on div "Mappin Ubicación Patas Estilo Blanco Negro Natural [PERSON_NAME] ($2) Terreno (…" at bounding box center [657, 325] width 1315 height 651
